Goal: Find specific page/section: Find specific page/section

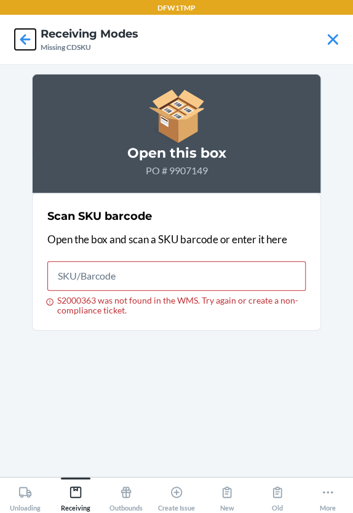
click at [22, 36] on icon at bounding box center [25, 39] width 21 height 21
